Goal: Task Accomplishment & Management: Use online tool/utility

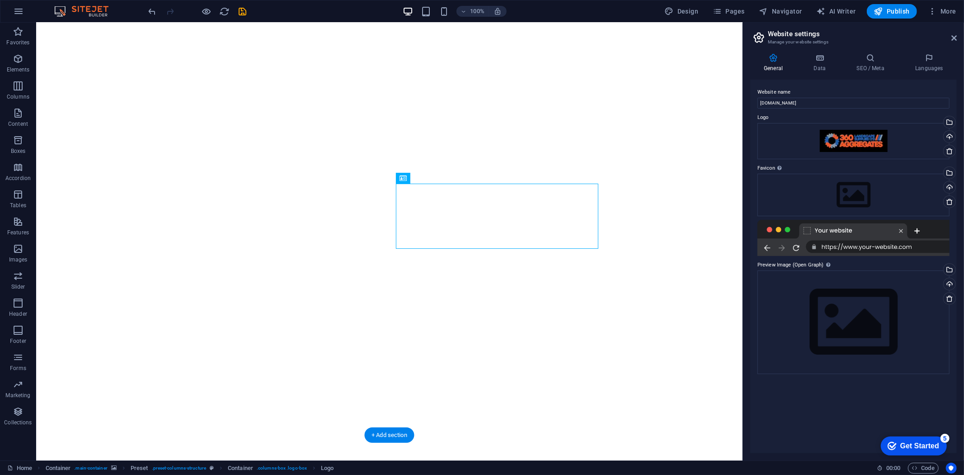
scroll to position [25, 0]
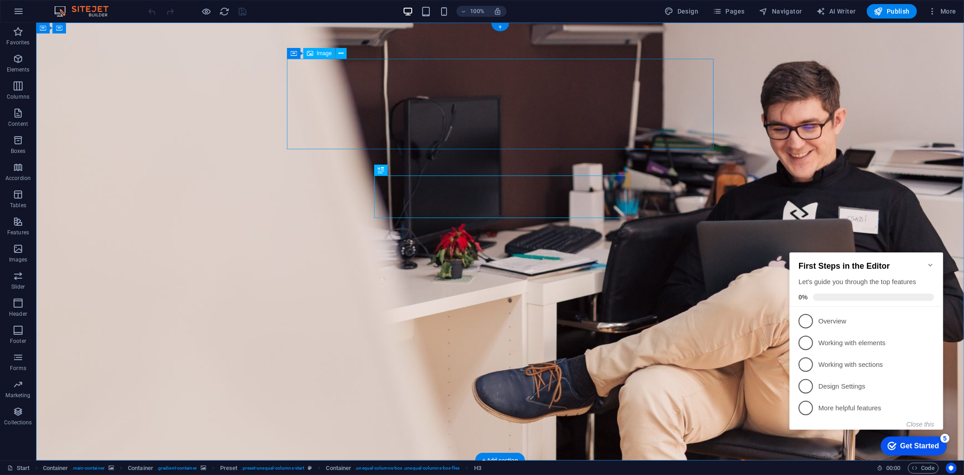
select select "px"
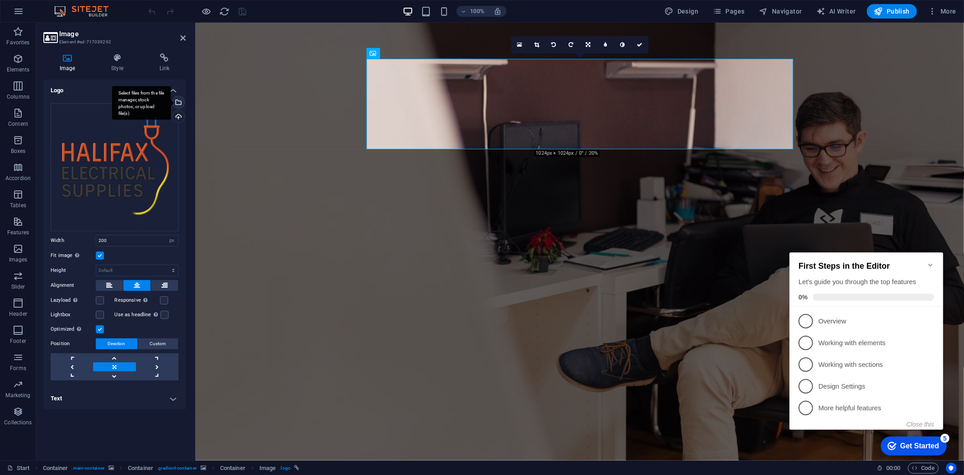
click at [178, 102] on div "Select files from the file manager, stock photos, or upload file(s)" at bounding box center [178, 103] width 14 height 14
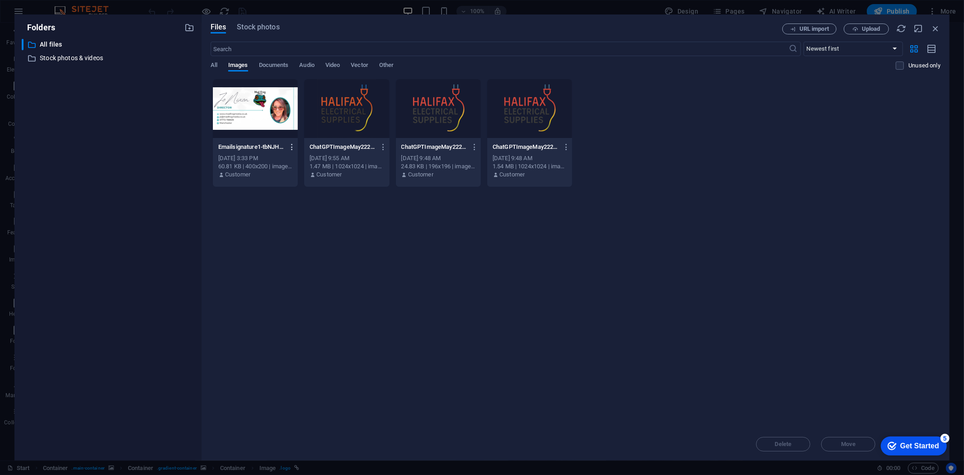
click at [291, 143] on icon "button" at bounding box center [292, 147] width 9 height 8
click at [278, 317] on h6 "Delete" at bounding box center [297, 322] width 38 height 11
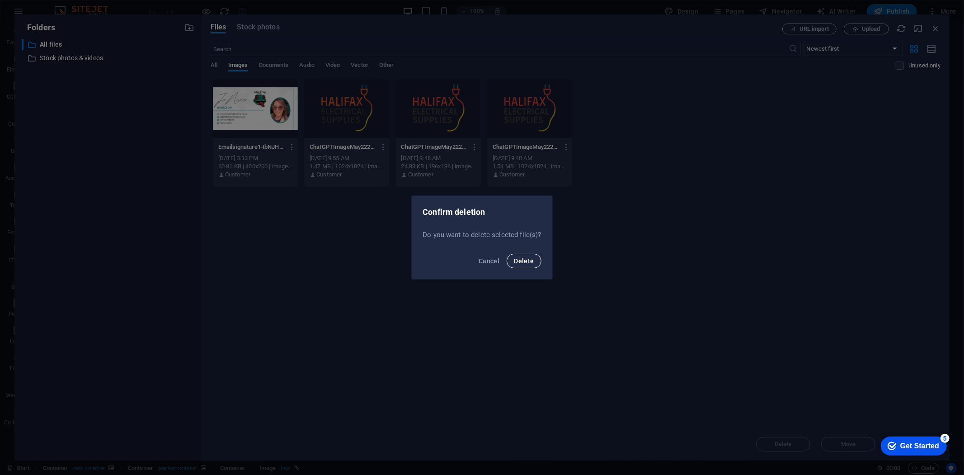
click at [526, 259] on span "Delete" at bounding box center [524, 260] width 20 height 7
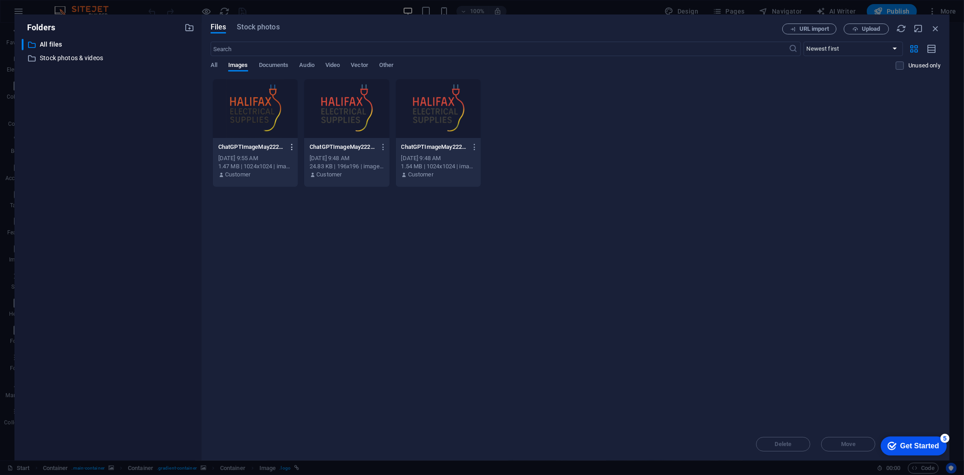
click at [294, 145] on icon "button" at bounding box center [292, 147] width 9 height 8
click at [292, 313] on li "Delete" at bounding box center [289, 322] width 66 height 22
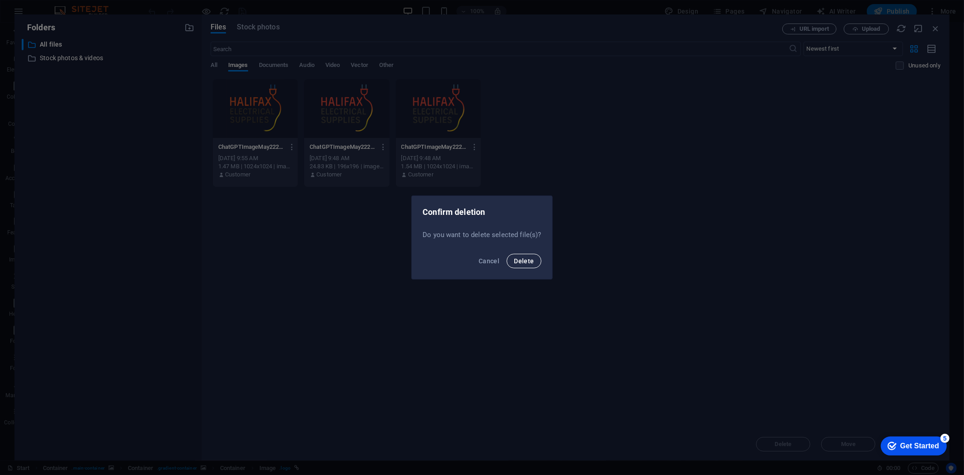
click at [517, 263] on span "Delete" at bounding box center [524, 260] width 20 height 7
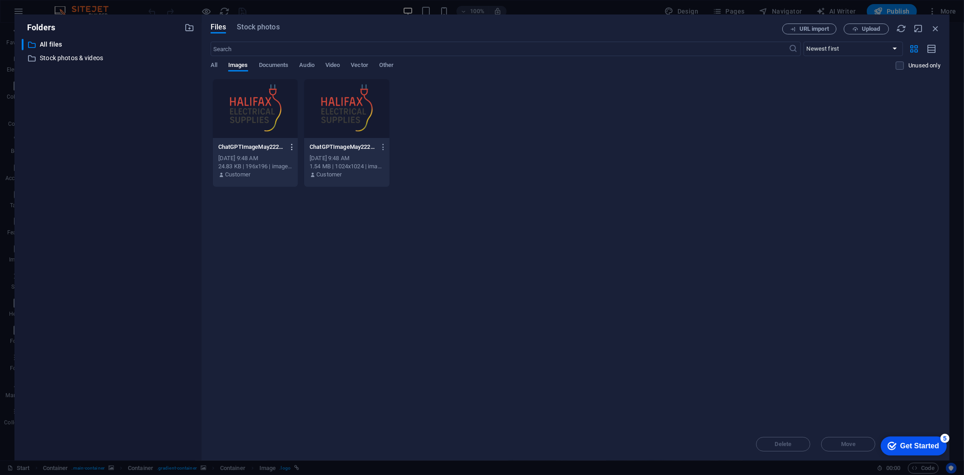
click at [292, 146] on icon "button" at bounding box center [292, 147] width 9 height 8
click at [282, 317] on h6 "Delete" at bounding box center [297, 322] width 38 height 11
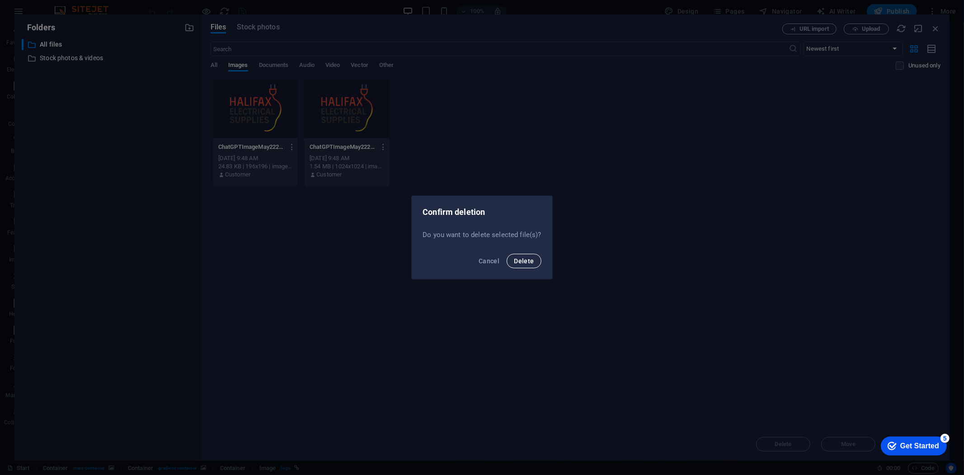
click at [514, 259] on span "Delete" at bounding box center [524, 260] width 20 height 7
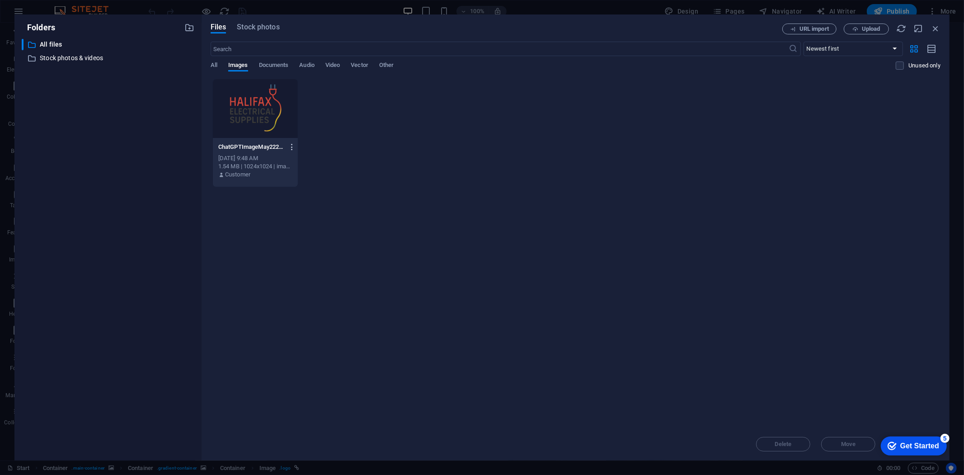
click at [291, 145] on icon "button" at bounding box center [292, 147] width 9 height 8
click at [291, 320] on h6 "Delete" at bounding box center [297, 322] width 38 height 11
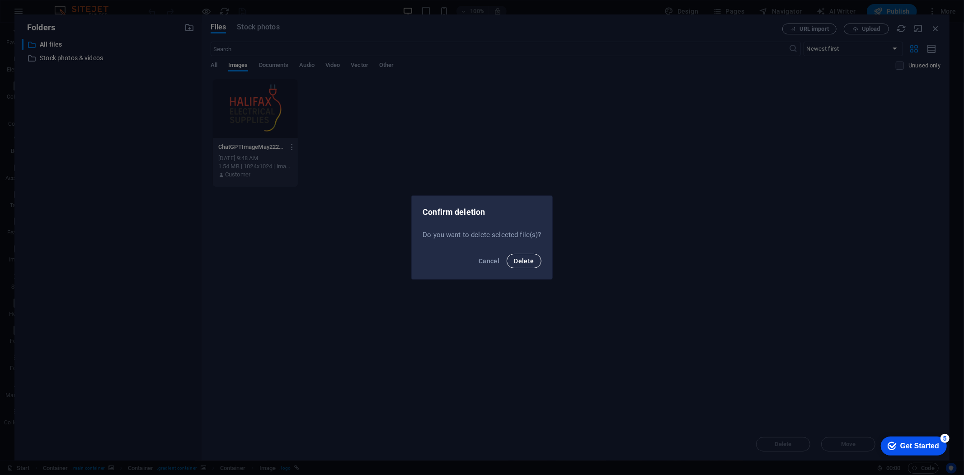
click at [524, 260] on span "Delete" at bounding box center [524, 260] width 20 height 7
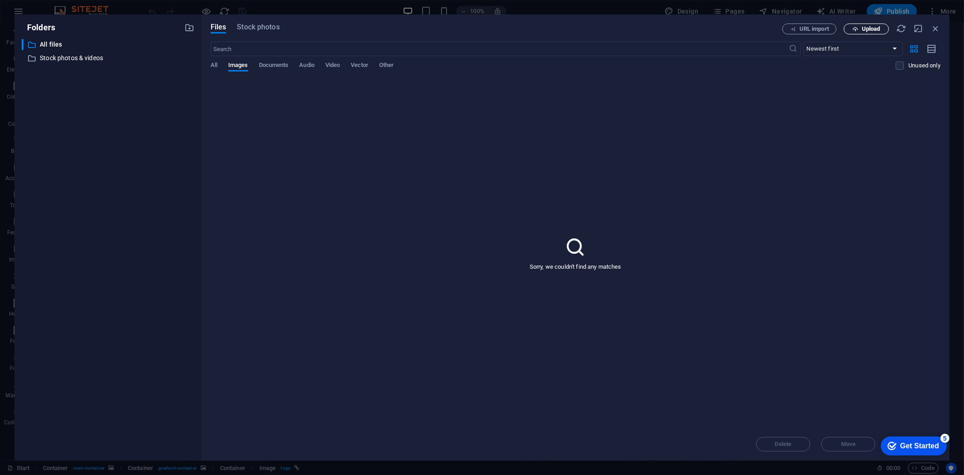
click at [846, 30] on button "Upload" at bounding box center [866, 28] width 45 height 11
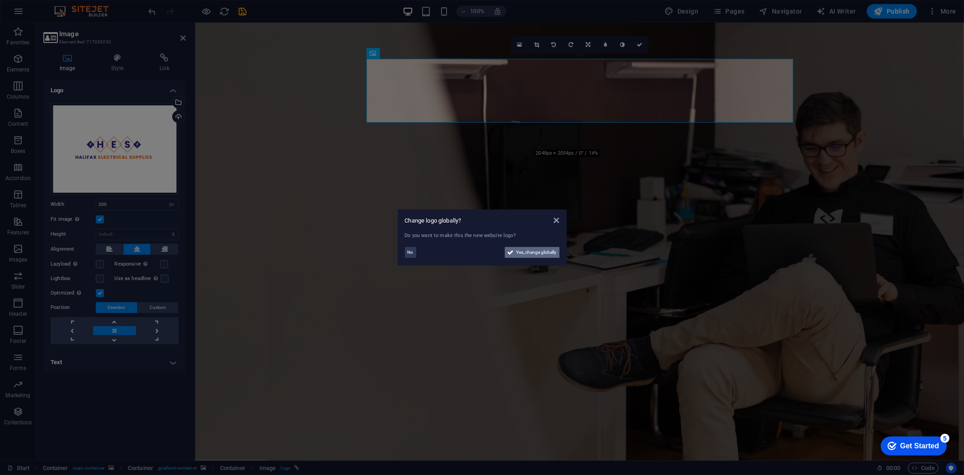
click at [511, 251] on icon at bounding box center [511, 252] width 6 height 11
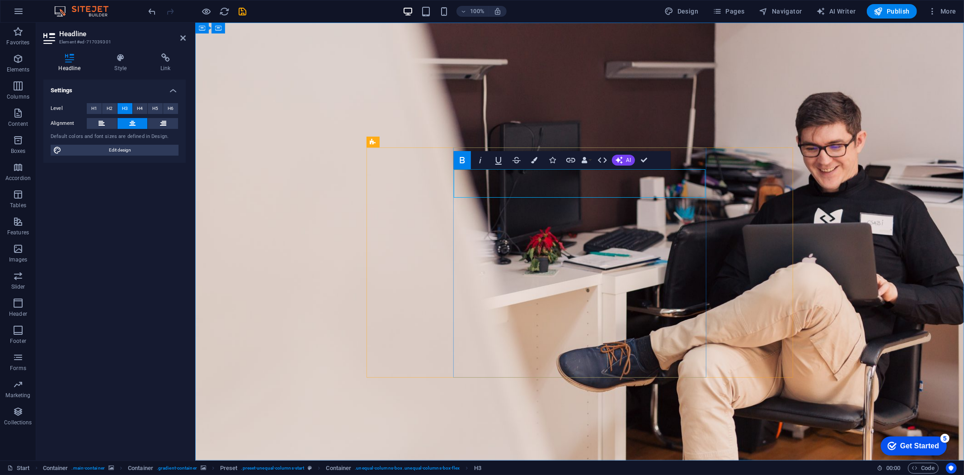
drag, startPoint x: 669, startPoint y: 193, endPoint x: 670, endPoint y: 179, distance: 13.6
click at [98, 105] on button "H1" at bounding box center [94, 108] width 15 height 11
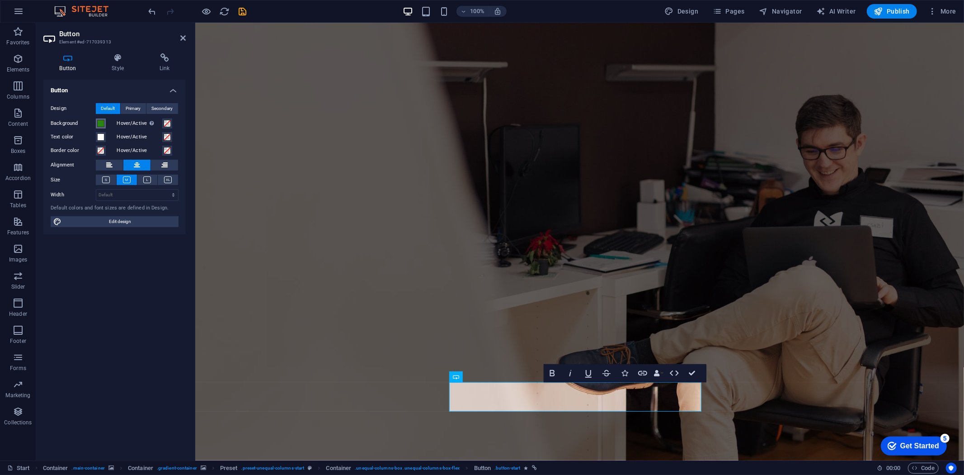
click at [103, 121] on span at bounding box center [100, 123] width 7 height 7
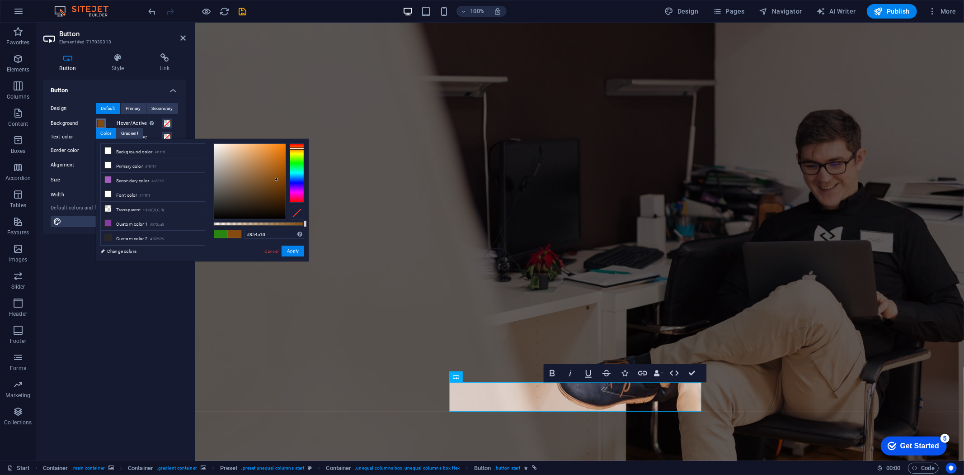
click at [295, 148] on div at bounding box center [297, 172] width 14 height 59
click at [282, 146] on div at bounding box center [249, 181] width 71 height 75
type input "#f87b00"
drag, startPoint x: 282, startPoint y: 146, endPoint x: 287, endPoint y: 146, distance: 5.0
click at [287, 146] on div at bounding box center [259, 181] width 90 height 76
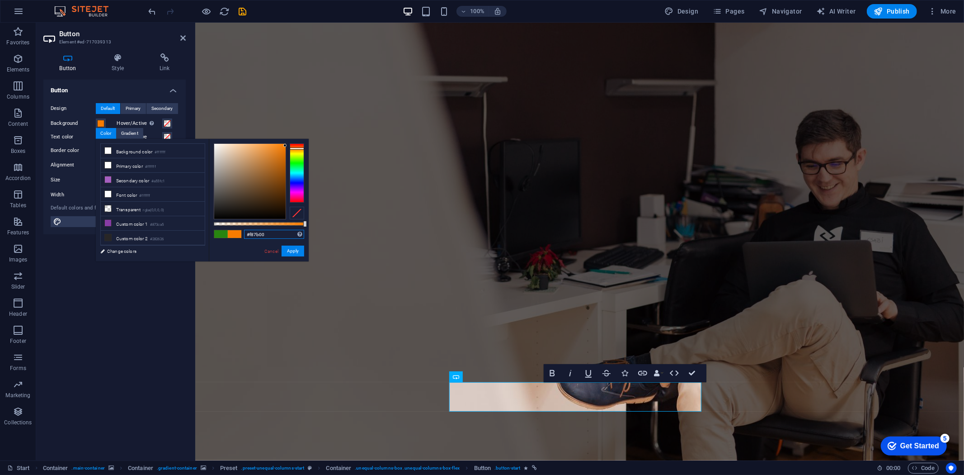
drag, startPoint x: 280, startPoint y: 232, endPoint x: 229, endPoint y: 232, distance: 51.5
click at [229, 232] on div "#f87b00 Supported formats #0852ed rgb(8, 82, 237) rgba(8, 82, 237, 90%) hsv(221…" at bounding box center [259, 266] width 100 height 254
click at [288, 252] on button "Apply" at bounding box center [293, 250] width 23 height 11
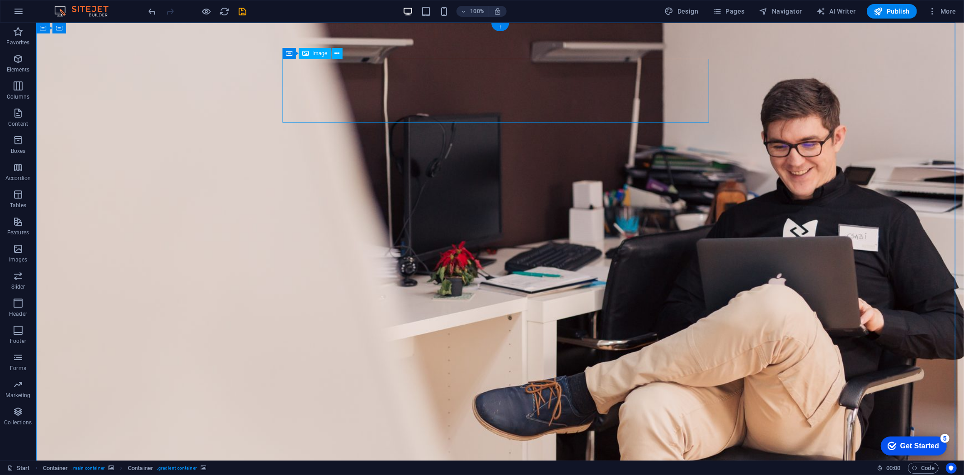
select select "px"
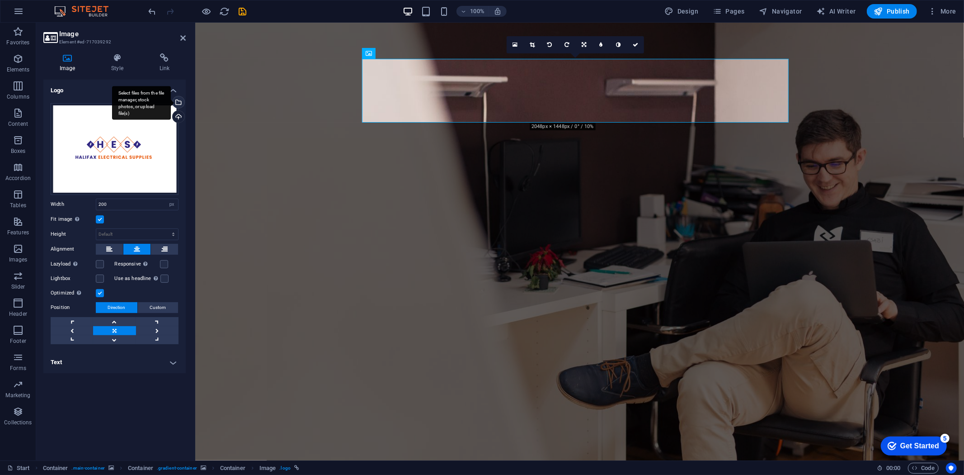
click at [180, 98] on div "Select files from the file manager, stock photos, or upload file(s)" at bounding box center [178, 103] width 14 height 14
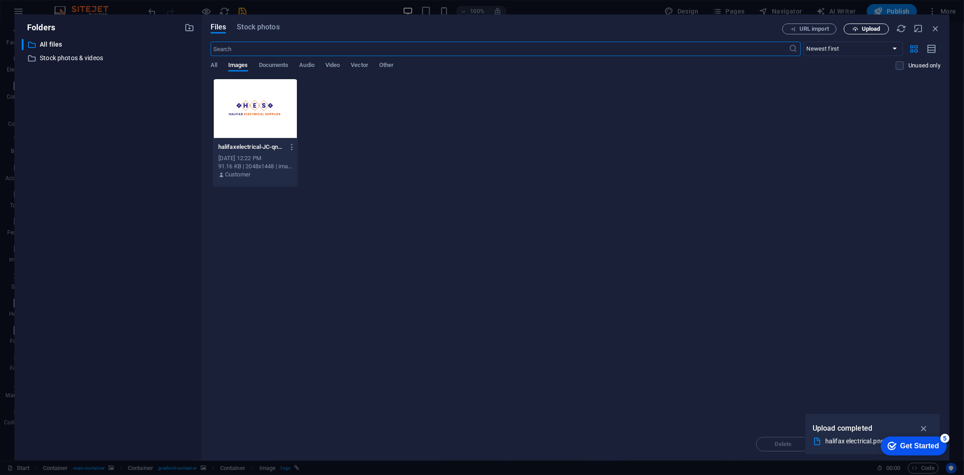
click at [853, 28] on icon "button" at bounding box center [855, 29] width 6 height 6
